Goal: Task Accomplishment & Management: Use online tool/utility

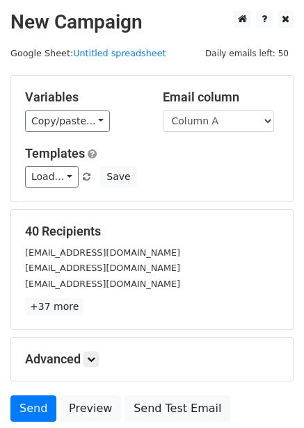
scroll to position [56, 0]
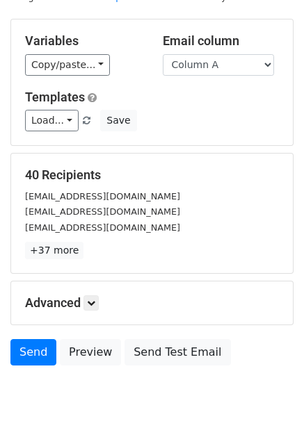
click at [102, 303] on h5 "Advanced" at bounding box center [152, 302] width 254 height 15
click at [95, 304] on icon at bounding box center [91, 303] width 8 height 8
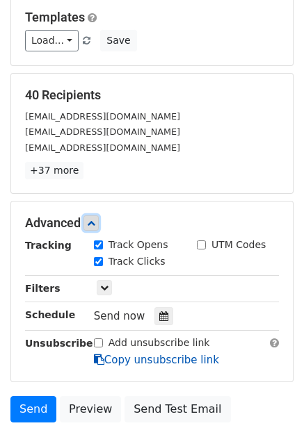
scroll to position [229, 0]
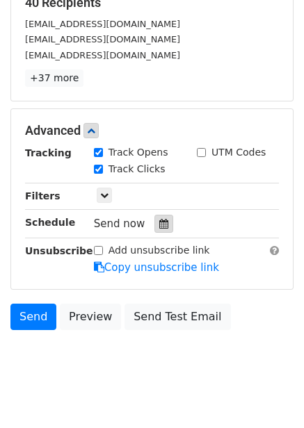
click at [165, 224] on div at bounding box center [163, 224] width 19 height 18
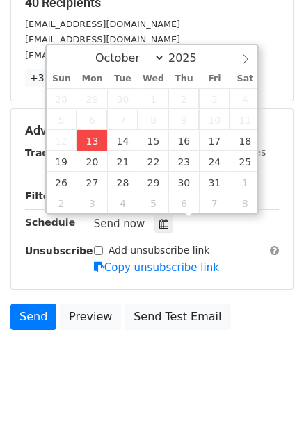
type input "2025-10-13 15:37"
type input "03"
type input "37"
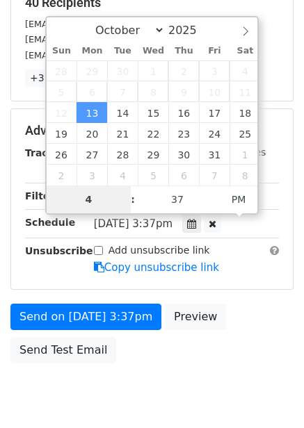
scroll to position [226, 0]
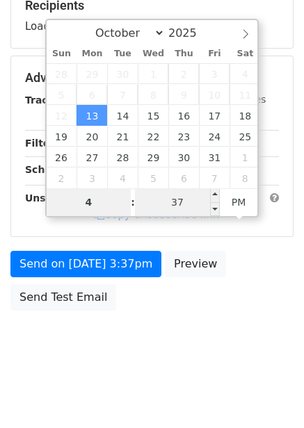
type input "4"
type input "2025-10-13 16:37"
type input "04"
click at [186, 206] on input "37" at bounding box center [177, 202] width 85 height 28
type input "0"
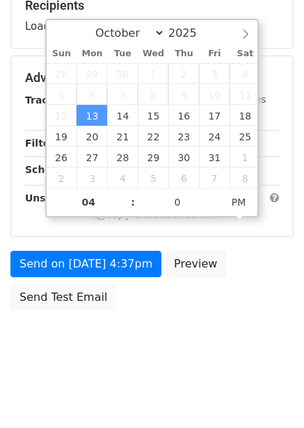
type input "2025-10-13 16:00"
type input "00"
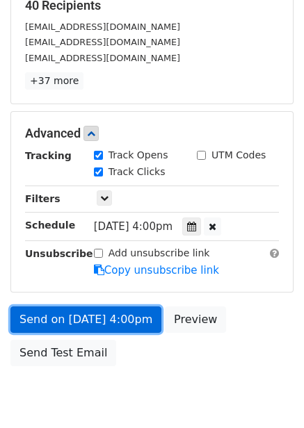
click at [122, 313] on link "Send on Oct 13 at 4:00pm" at bounding box center [85, 319] width 151 height 26
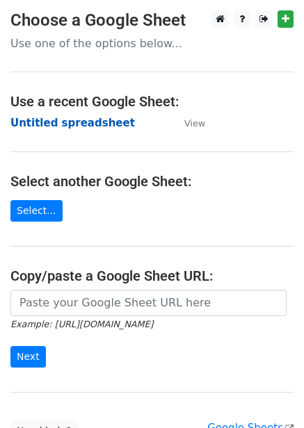
click at [62, 121] on strong "Untitled spreadsheet" at bounding box center [72, 123] width 124 height 13
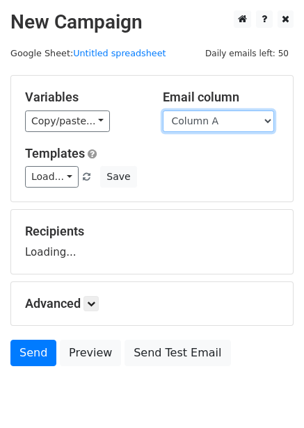
drag, startPoint x: 210, startPoint y: 118, endPoint x: 211, endPoint y: 128, distance: 9.8
click at [210, 118] on select "Column A Column B Column C Column D Column E Column F" at bounding box center [218, 121] width 111 height 22
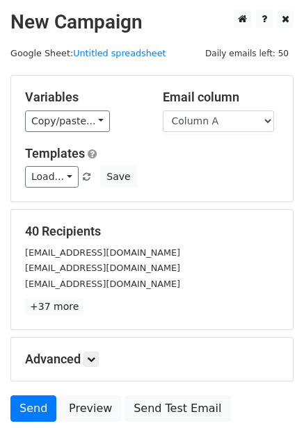
click at [200, 171] on div "Load... No templates saved Save" at bounding box center [152, 177] width 274 height 22
click at [211, 126] on select "Column A Column B Column C Column D Column E Column F" at bounding box center [218, 121] width 111 height 22
select select "Column B"
click at [163, 110] on select "Column A Column B Column C Column D Column E Column F" at bounding box center [218, 121] width 111 height 22
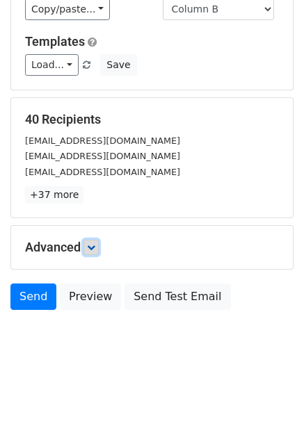
click at [94, 245] on icon at bounding box center [91, 247] width 8 height 8
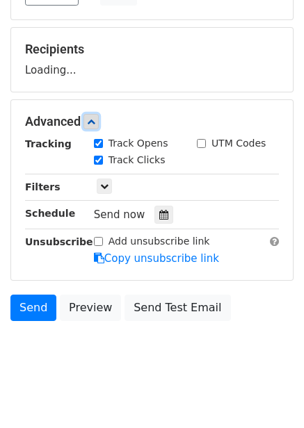
scroll to position [183, 0]
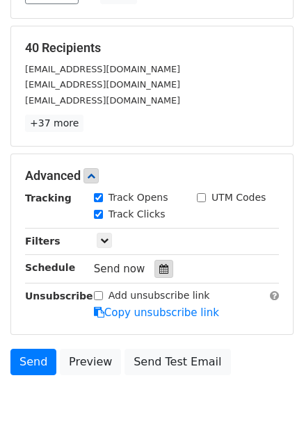
click at [159, 267] on icon at bounding box center [163, 269] width 9 height 10
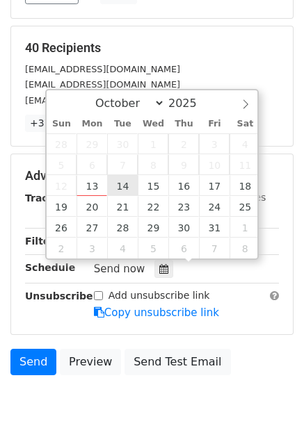
type input "2025-10-14 12:00"
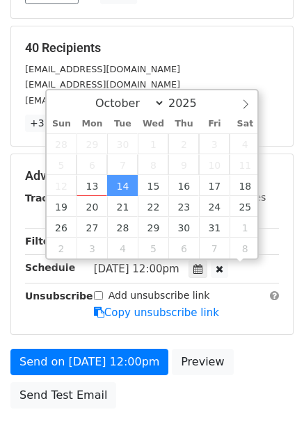
scroll to position [1, 0]
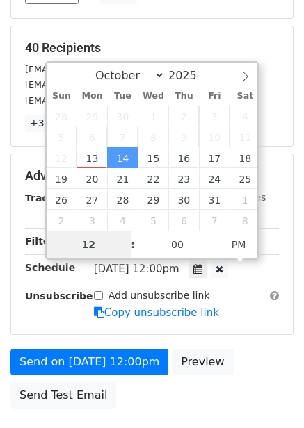
type input "5"
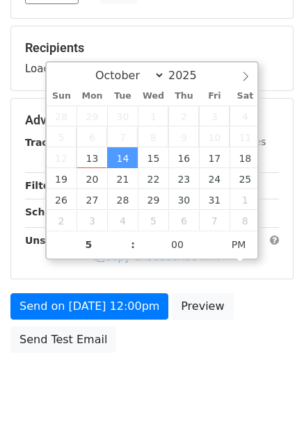
type input "2025-10-14 17:00"
click at [232, 298] on div "Send on Oct 14 at 12:00pm Preview Send Test Email" at bounding box center [152, 326] width 304 height 67
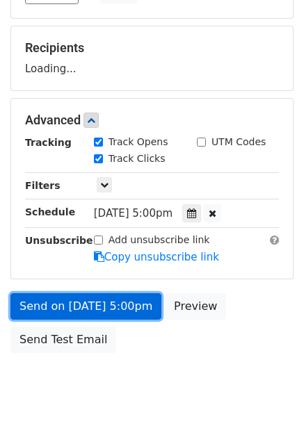
click at [126, 315] on link "Send on Oct 14 at 5:00pm" at bounding box center [85, 306] width 151 height 26
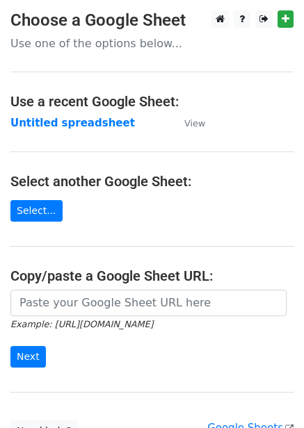
click at [66, 118] on strong "Untitled spreadsheet" at bounding box center [72, 123] width 124 height 13
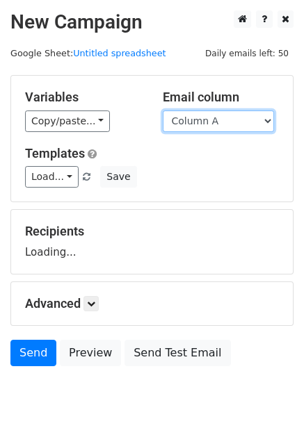
click at [191, 121] on select "Column A Column B Column C Column D Column E Column F" at bounding box center [218, 121] width 111 height 22
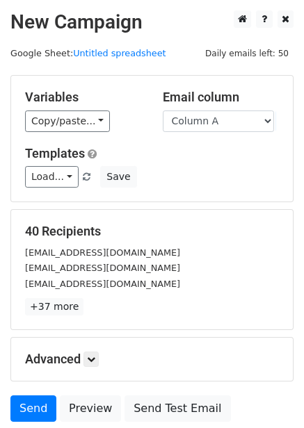
click at [195, 181] on div "Load... No templates saved Save" at bounding box center [152, 177] width 274 height 22
click at [208, 123] on select "Column A Column B Column C Column D Column E Column F" at bounding box center [218, 121] width 111 height 22
select select "Column C"
click at [163, 110] on select "Column A Column B Column C Column D Column E Column F" at bounding box center [218, 121] width 111 height 22
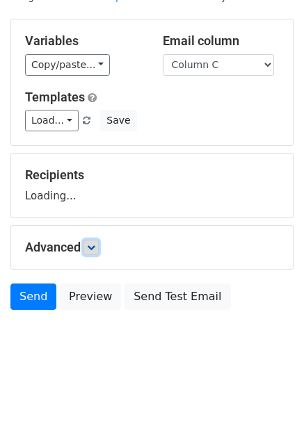
click at [99, 245] on link at bounding box center [90, 247] width 15 height 15
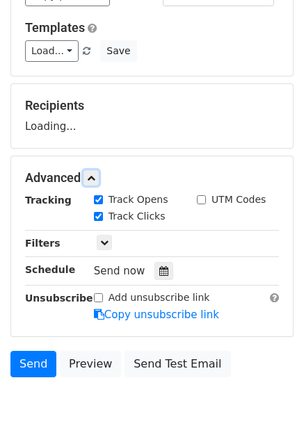
scroll to position [192, 0]
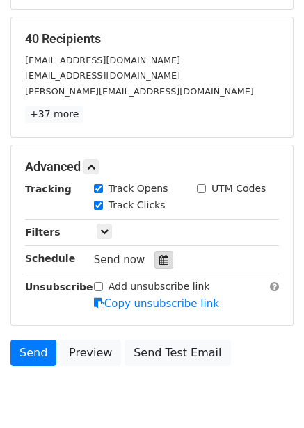
click at [157, 252] on div at bounding box center [163, 260] width 19 height 18
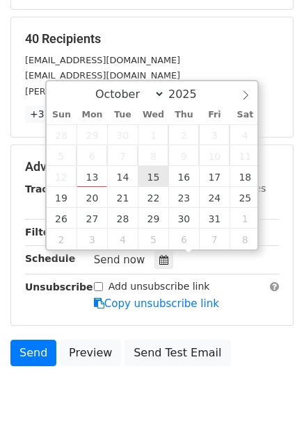
type input "2025-10-15 12:00"
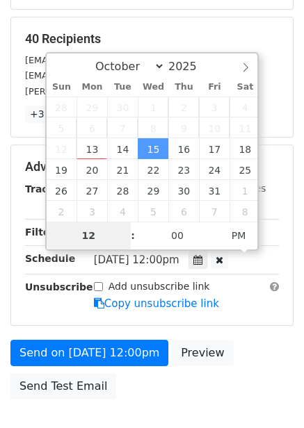
type input "6"
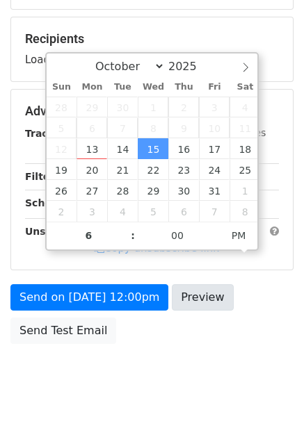
type input "2025-10-15 18:00"
click at [227, 318] on div "Send on Oct 15 at 12:00pm Preview Send Test Email" at bounding box center [152, 317] width 304 height 67
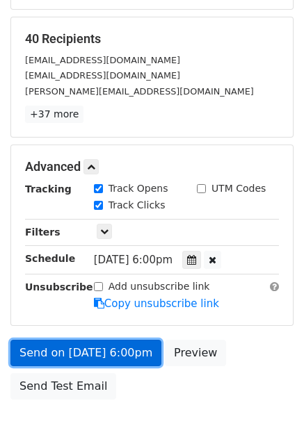
click at [135, 357] on link "Send on Oct 15 at 6:00pm" at bounding box center [85, 353] width 151 height 26
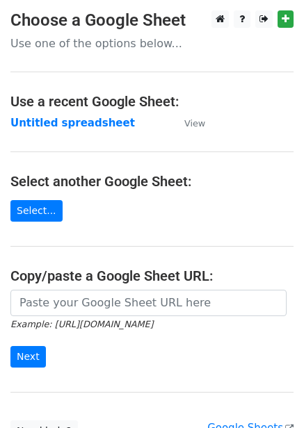
click at [68, 124] on strong "Untitled spreadsheet" at bounding box center [72, 123] width 124 height 13
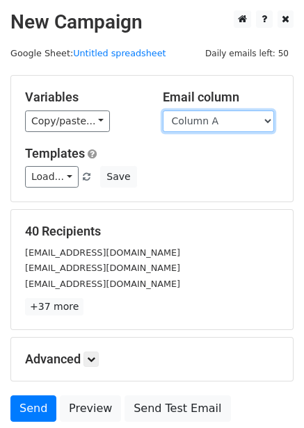
click at [212, 120] on select "Column A Column B Column C Column D Column E Column F" at bounding box center [218, 121] width 111 height 22
select select "Column D"
click at [163, 110] on select "Column A Column B Column C Column D Column E Column F" at bounding box center [218, 121] width 111 height 22
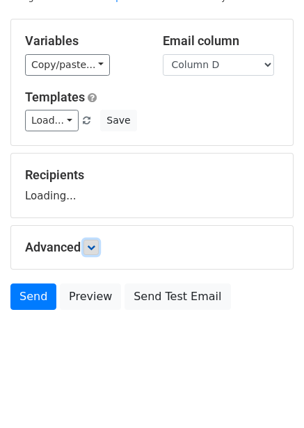
click at [96, 254] on link at bounding box center [90, 247] width 15 height 15
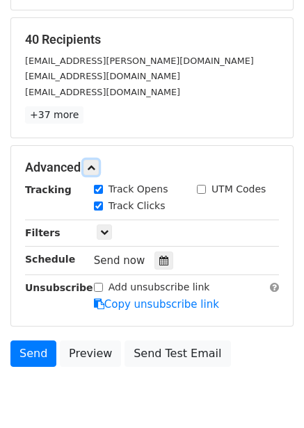
scroll to position [192, 0]
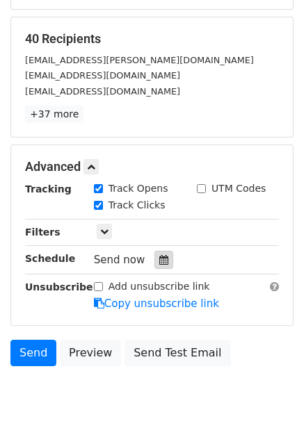
click at [160, 258] on icon at bounding box center [163, 260] width 9 height 10
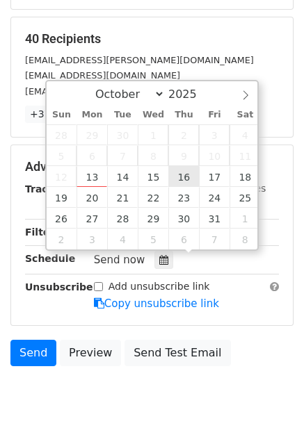
type input "[DATE] 12:00"
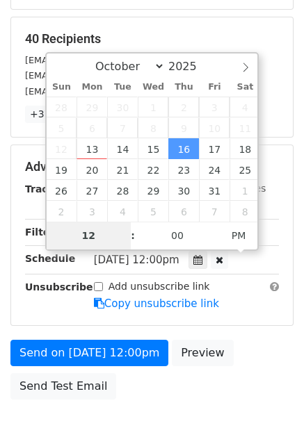
type input "7"
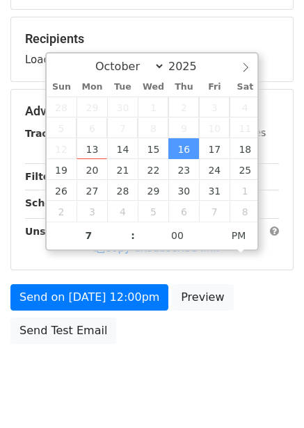
type input "[DATE] 19:00"
click at [233, 334] on div "Send on [DATE] 12:00pm Preview Send Test Email" at bounding box center [152, 317] width 304 height 67
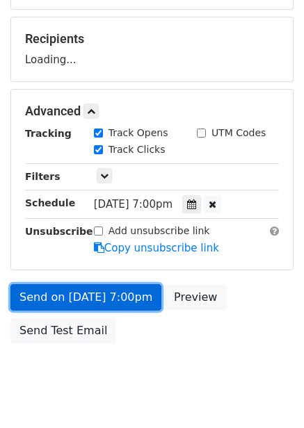
click at [107, 284] on link "Send on [DATE] 7:00pm" at bounding box center [85, 297] width 151 height 26
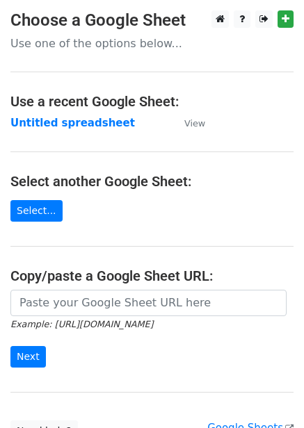
click at [95, 124] on strong "Untitled spreadsheet" at bounding box center [72, 123] width 124 height 13
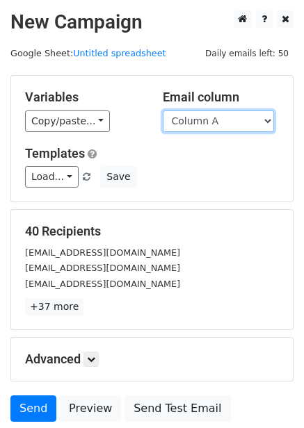
drag, startPoint x: 206, startPoint y: 120, endPoint x: 206, endPoint y: 129, distance: 8.3
click at [206, 120] on select "Column A Column B Column C Column D Column E Column F" at bounding box center [218, 121] width 111 height 22
select select "Column E"
click at [163, 110] on select "Column A Column B Column C Column D Column E Column F" at bounding box center [218, 121] width 111 height 22
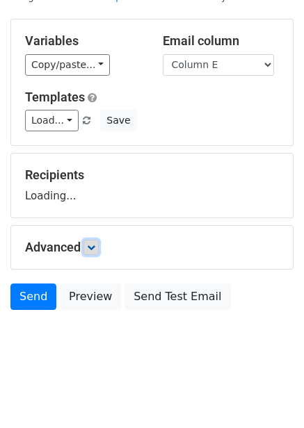
click at [93, 252] on link at bounding box center [90, 247] width 15 height 15
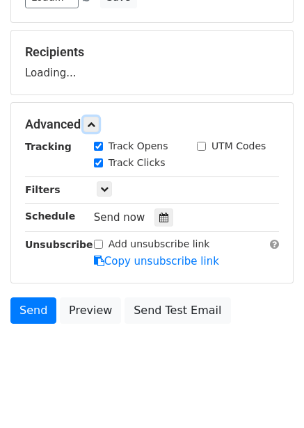
scroll to position [188, 0]
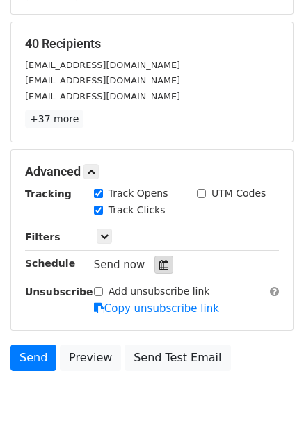
click at [159, 267] on icon at bounding box center [163, 265] width 9 height 10
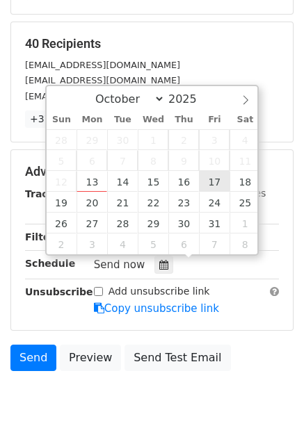
type input "2025-10-17 12:00"
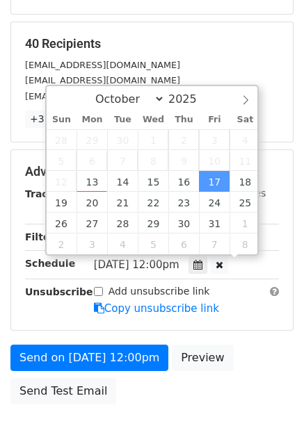
scroll to position [1, 0]
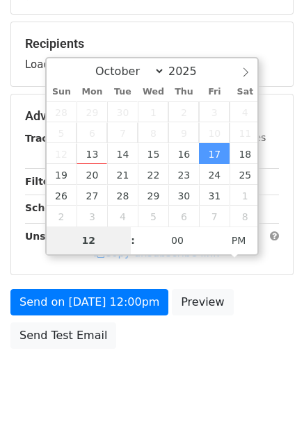
type input "8"
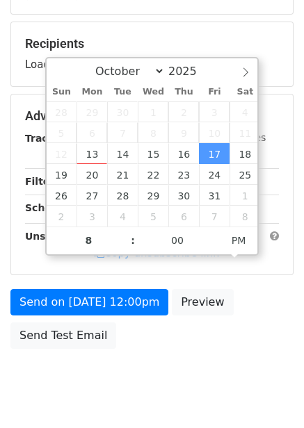
type input "2025-10-17 20:00"
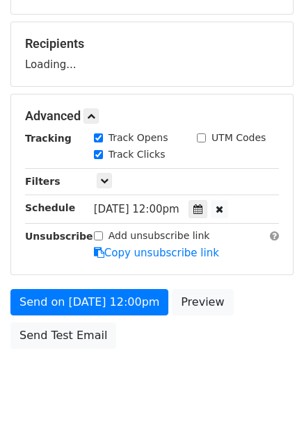
drag, startPoint x: 246, startPoint y: 303, endPoint x: 247, endPoint y: 313, distance: 9.8
click at [246, 304] on div "Send on Oct 17 at 12:00pm Preview Send Test Email" at bounding box center [152, 322] width 304 height 67
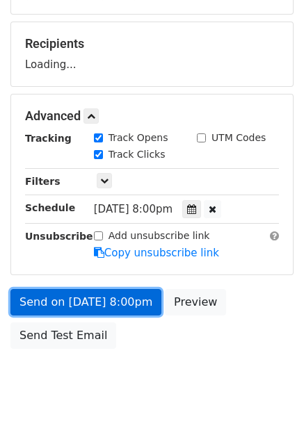
click at [127, 304] on link "Send on Oct 17 at 8:00pm" at bounding box center [85, 302] width 151 height 26
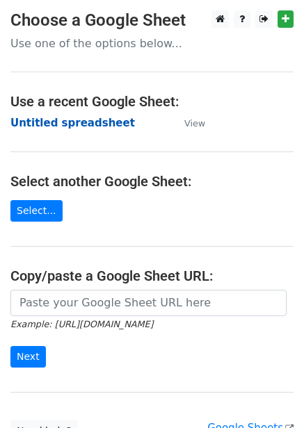
click at [88, 122] on strong "Untitled spreadsheet" at bounding box center [72, 123] width 124 height 13
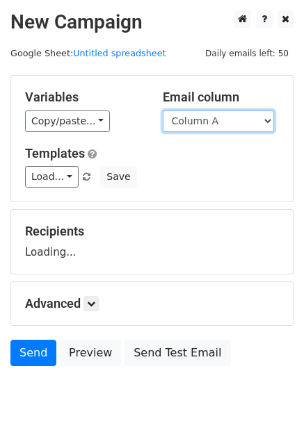
drag, startPoint x: 0, startPoint y: 0, endPoint x: 229, endPoint y: 129, distance: 263.2
click at [231, 122] on select "Column A Column B Column C Column D Column E Column F" at bounding box center [218, 121] width 111 height 22
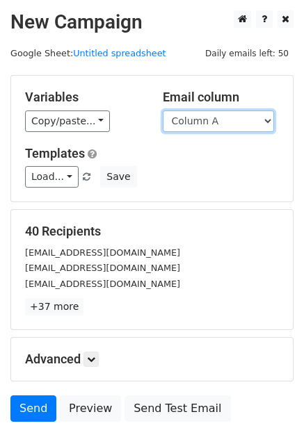
drag, startPoint x: 218, startPoint y: 123, endPoint x: 218, endPoint y: 131, distance: 8.3
click at [218, 123] on select "Column A Column B Column C Column D Column E Column F" at bounding box center [218, 121] width 111 height 22
select select "Column F"
click at [163, 110] on select "Column A Column B Column C Column D Column E Column F" at bounding box center [218, 121] width 111 height 22
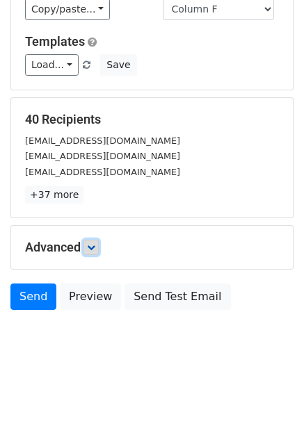
click at [99, 247] on link at bounding box center [90, 247] width 15 height 15
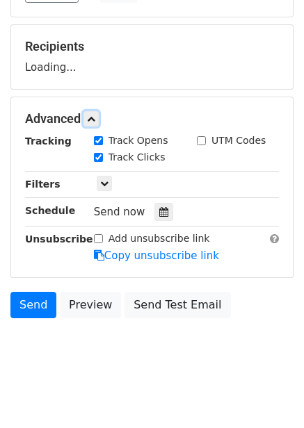
scroll to position [186, 0]
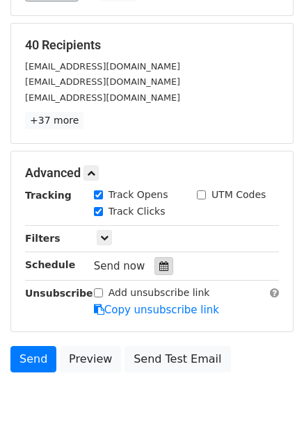
click at [160, 265] on icon at bounding box center [163, 266] width 9 height 10
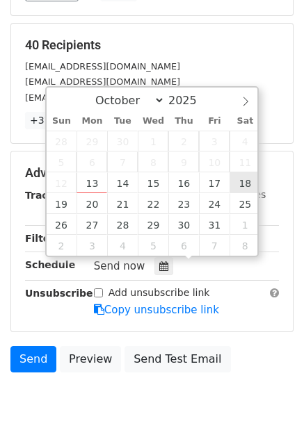
type input "[DATE] 12:00"
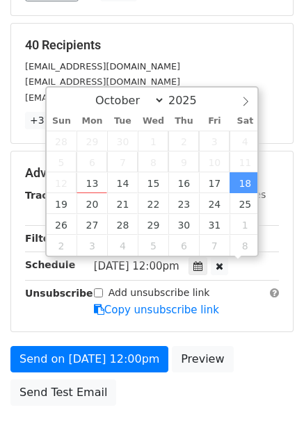
scroll to position [1, 0]
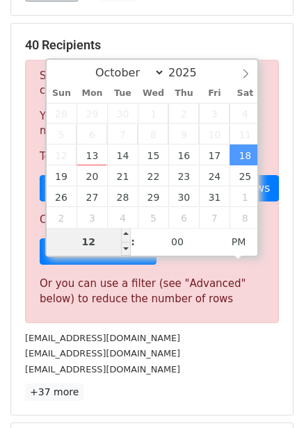
click at [109, 250] on input "12" at bounding box center [89, 242] width 85 height 28
click at [110, 239] on input "129" at bounding box center [89, 242] width 85 height 28
type input "9"
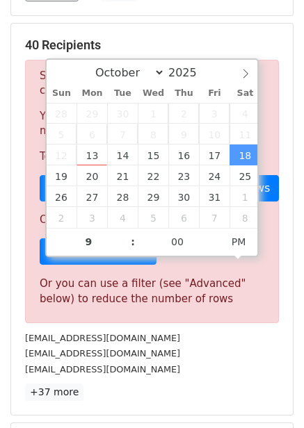
type input "[DATE] 21:00"
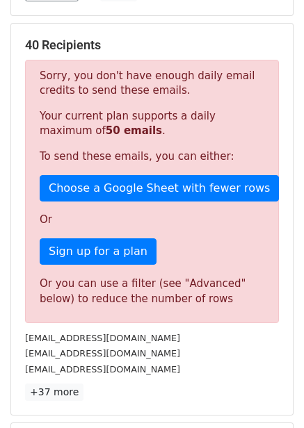
click at [197, 345] on div "[EMAIL_ADDRESS][DOMAIN_NAME]" at bounding box center [152, 338] width 274 height 16
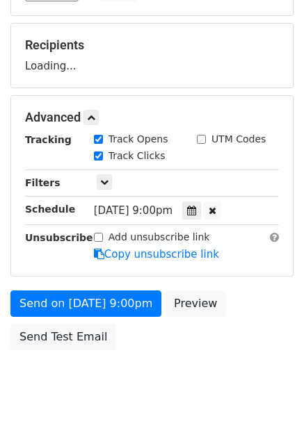
scroll to position [226, 0]
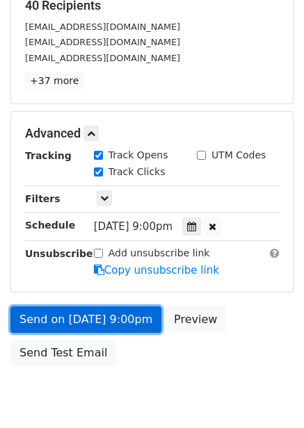
click at [139, 328] on link "Send on [DATE] 9:00pm" at bounding box center [85, 319] width 151 height 26
